Goal: Information Seeking & Learning: Learn about a topic

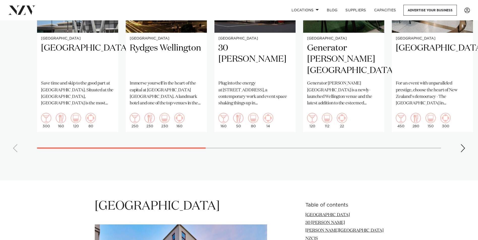
scroll to position [452, 0]
click at [464, 144] on div "Next slide" at bounding box center [462, 148] width 5 height 8
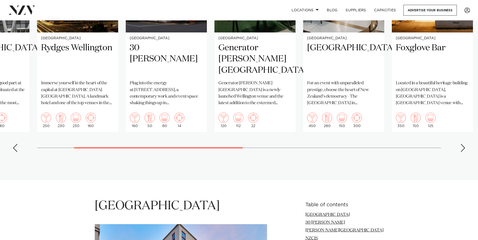
click at [463, 144] on div "Next slide" at bounding box center [462, 148] width 5 height 8
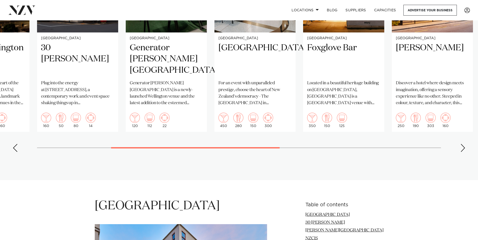
click at [463, 144] on div "Next slide" at bounding box center [462, 148] width 5 height 8
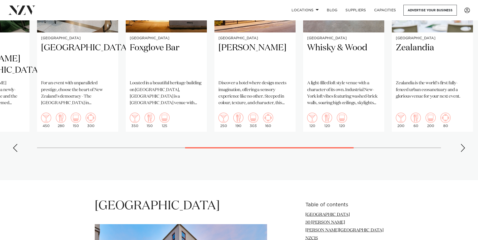
click at [463, 144] on div "Next slide" at bounding box center [462, 148] width 5 height 8
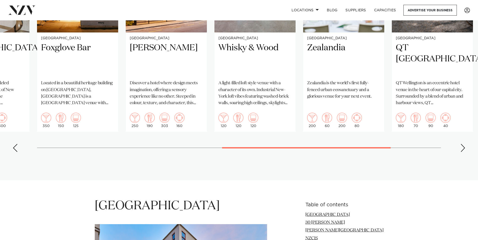
click at [463, 144] on div "Next slide" at bounding box center [462, 148] width 5 height 8
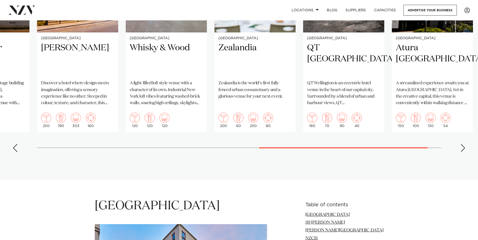
click at [462, 144] on div "Next slide" at bounding box center [462, 148] width 5 height 8
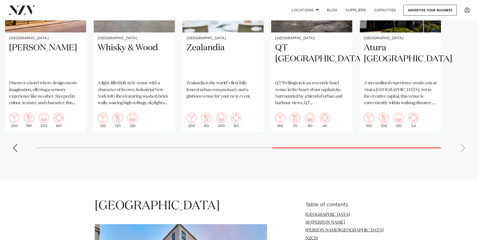
click at [462, 140] on swiper-container "[GEOGRAPHIC_DATA] Save time and skip to the good part at [GEOGRAPHIC_DATA]. Sit…" at bounding box center [239, 40] width 478 height 232
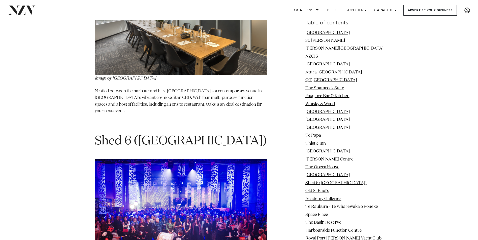
scroll to position [4215, 0]
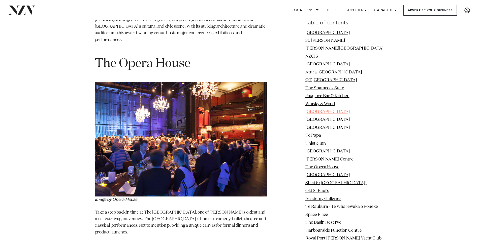
click at [328, 112] on link "[GEOGRAPHIC_DATA]" at bounding box center [327, 112] width 44 height 4
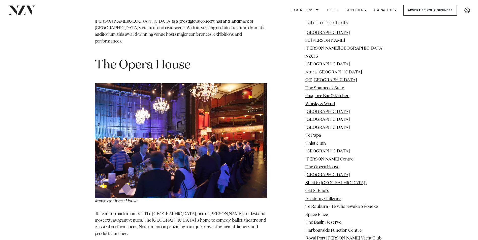
scroll to position [1522, 0]
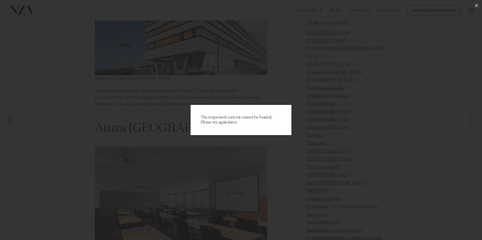
click at [259, 91] on div "The requested content cannot be loaded. Please try again later." at bounding box center [241, 120] width 482 height 240
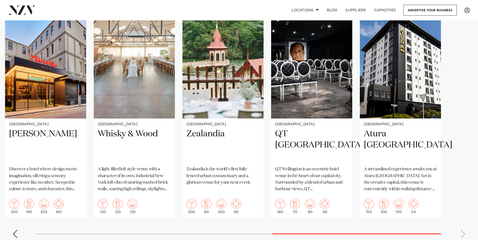
scroll to position [363, 0]
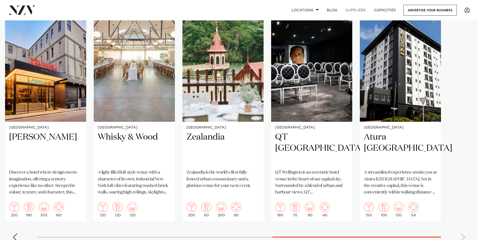
click at [350, 8] on link "SUPPLIERS" at bounding box center [355, 10] width 28 height 11
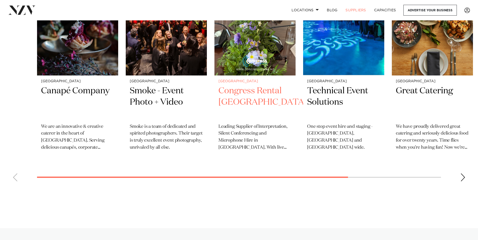
scroll to position [226, 0]
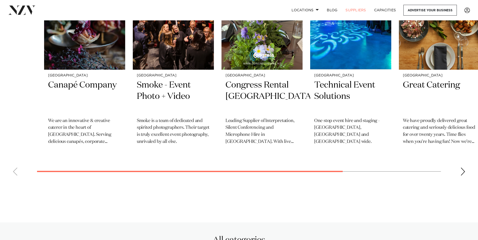
click at [356, 171] on swiper-container "Wellington Canapé Company ​We are an innovative & creative caterer in the heart…" at bounding box center [239, 70] width 478 height 219
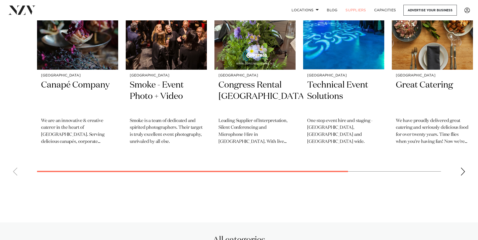
click at [358, 172] on swiper-container "Wellington Canapé Company ​We are an innovative & creative caterer in the heart…" at bounding box center [239, 70] width 478 height 219
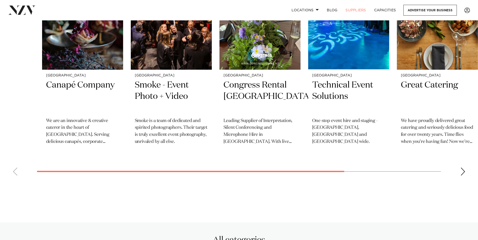
click at [348, 172] on swiper-container "Wellington Canapé Company ​We are an innovative & creative caterer in the heart…" at bounding box center [239, 70] width 478 height 219
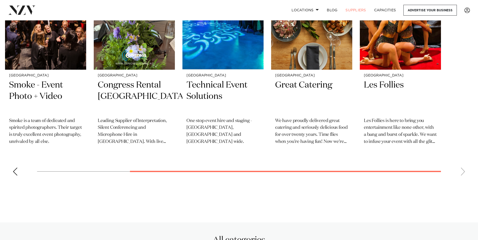
click at [348, 172] on div at bounding box center [239, 172] width 404 height 0
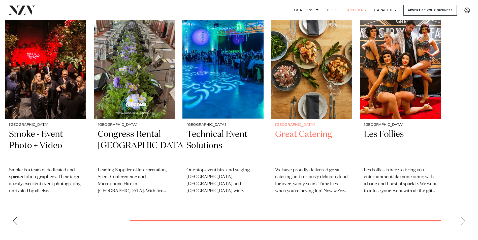
scroll to position [177, 0]
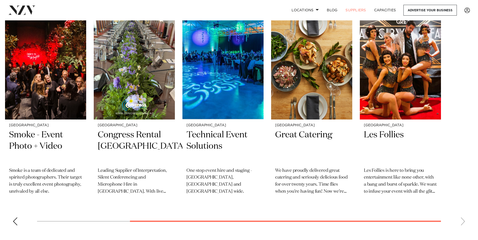
click at [88, 221] on swiper-container "Wellington Canapé Company ​We are an innovative & creative caterer in the heart…" at bounding box center [239, 120] width 478 height 219
click at [153, 222] on swiper-container "Wellington Canapé Company ​We are an innovative & creative caterer in the heart…" at bounding box center [239, 120] width 478 height 219
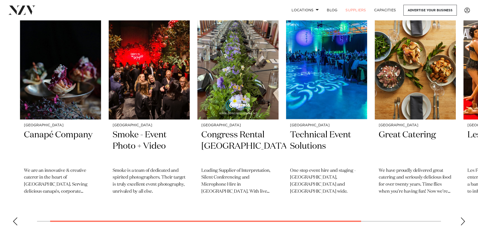
click at [80, 221] on swiper-container "Wellington Canapé Company ​We are an innovative & creative caterer in the heart…" at bounding box center [239, 120] width 478 height 219
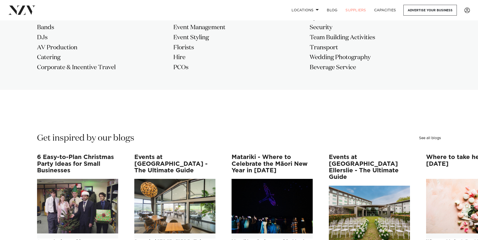
scroll to position [479, 0]
click at [46, 59] on h3 "Catering" at bounding box center [102, 58] width 131 height 8
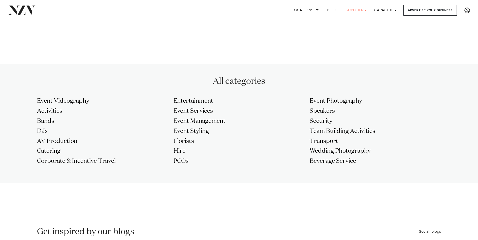
scroll to position [385, 0]
